Goal: Task Accomplishment & Management: Manage account settings

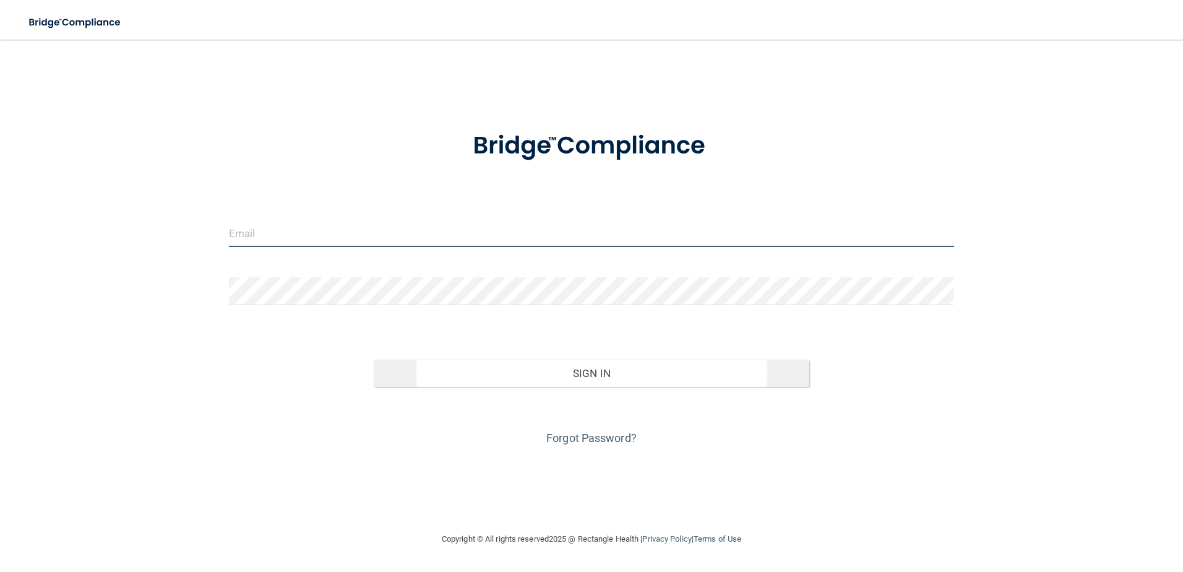
type input "[PERSON_NAME][EMAIL_ADDRESS][DOMAIN_NAME]"
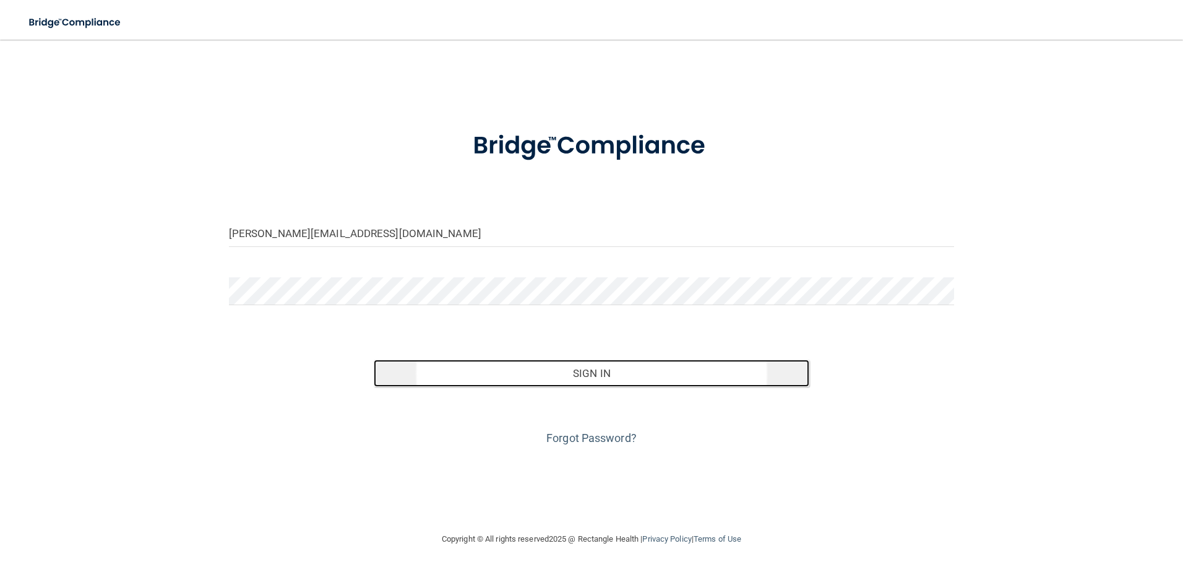
click at [638, 380] on button "Sign In" at bounding box center [592, 373] width 436 height 27
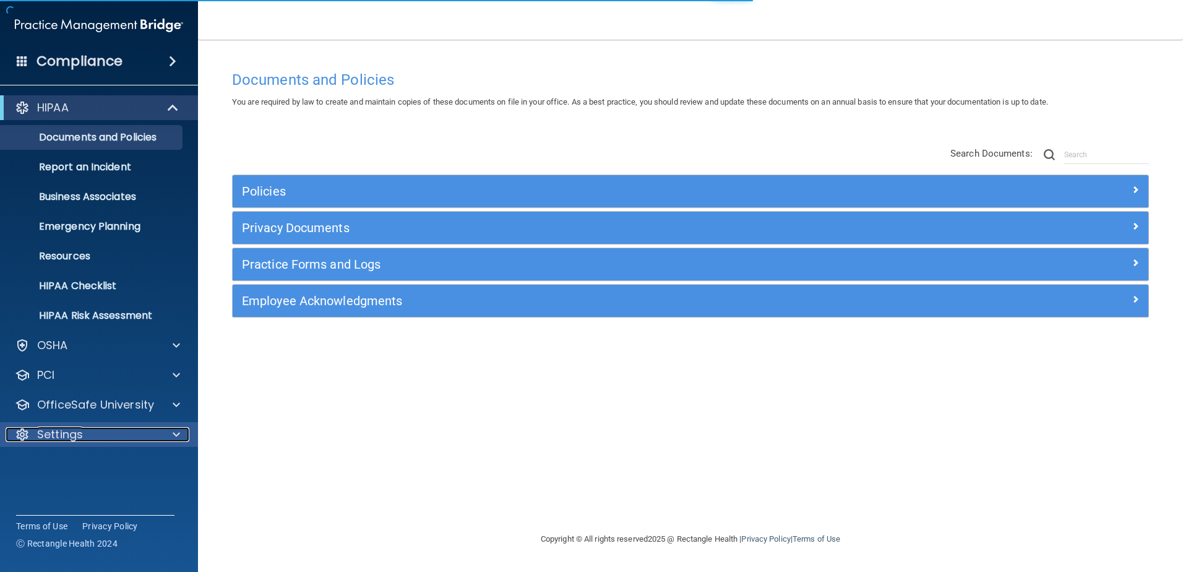
click at [155, 428] on div "Settings" at bounding box center [82, 434] width 153 height 15
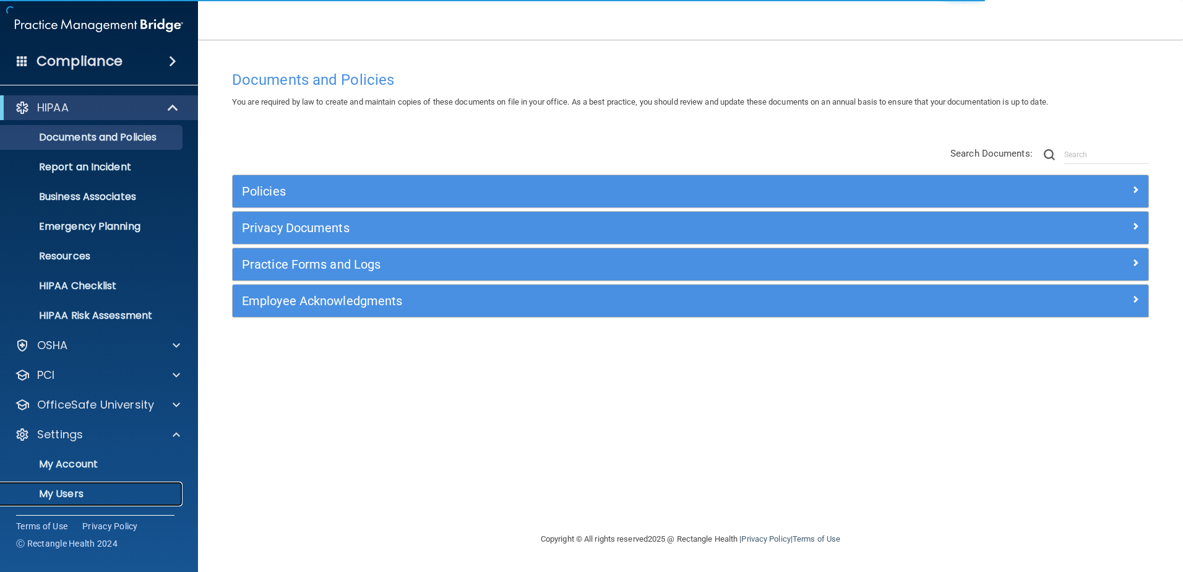
click at [111, 488] on p "My Users" at bounding box center [92, 494] width 169 height 12
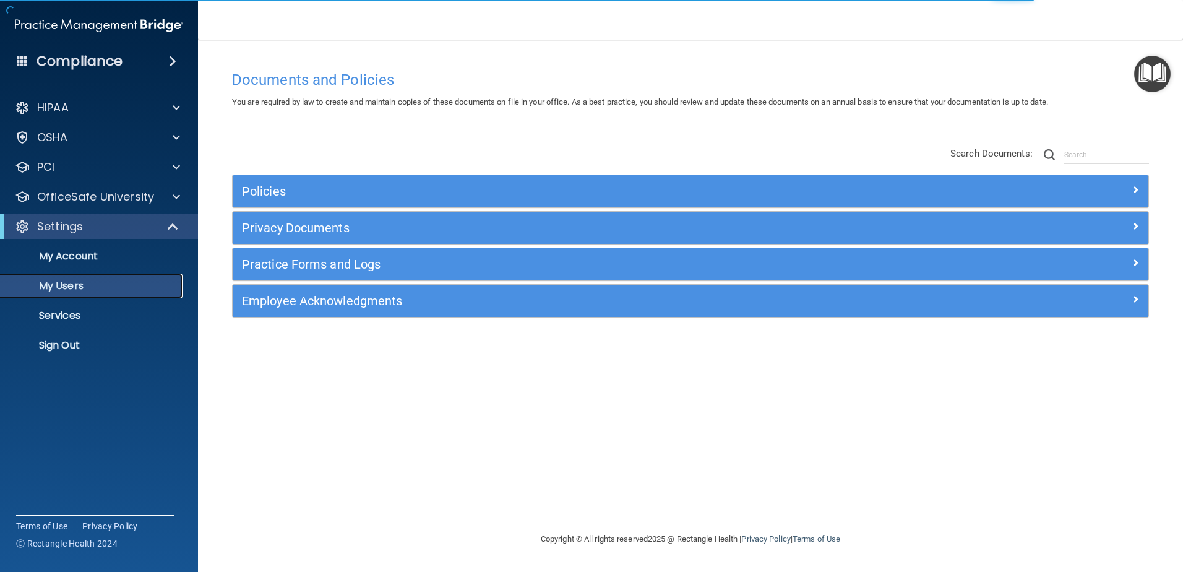
select select "20"
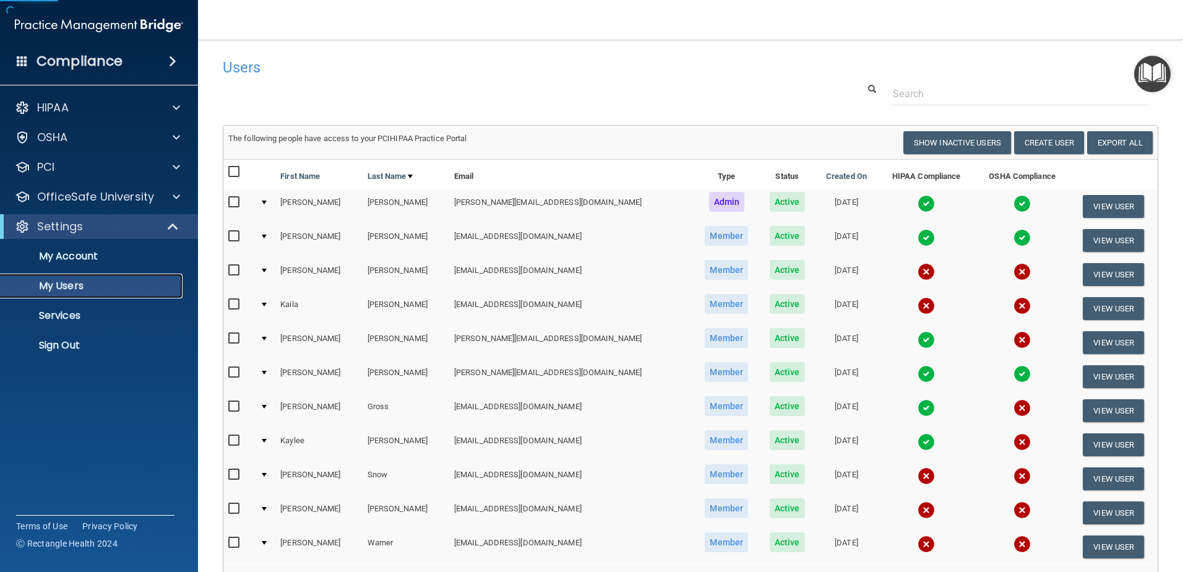
scroll to position [62, 0]
